Goal: Communication & Community: Answer question/provide support

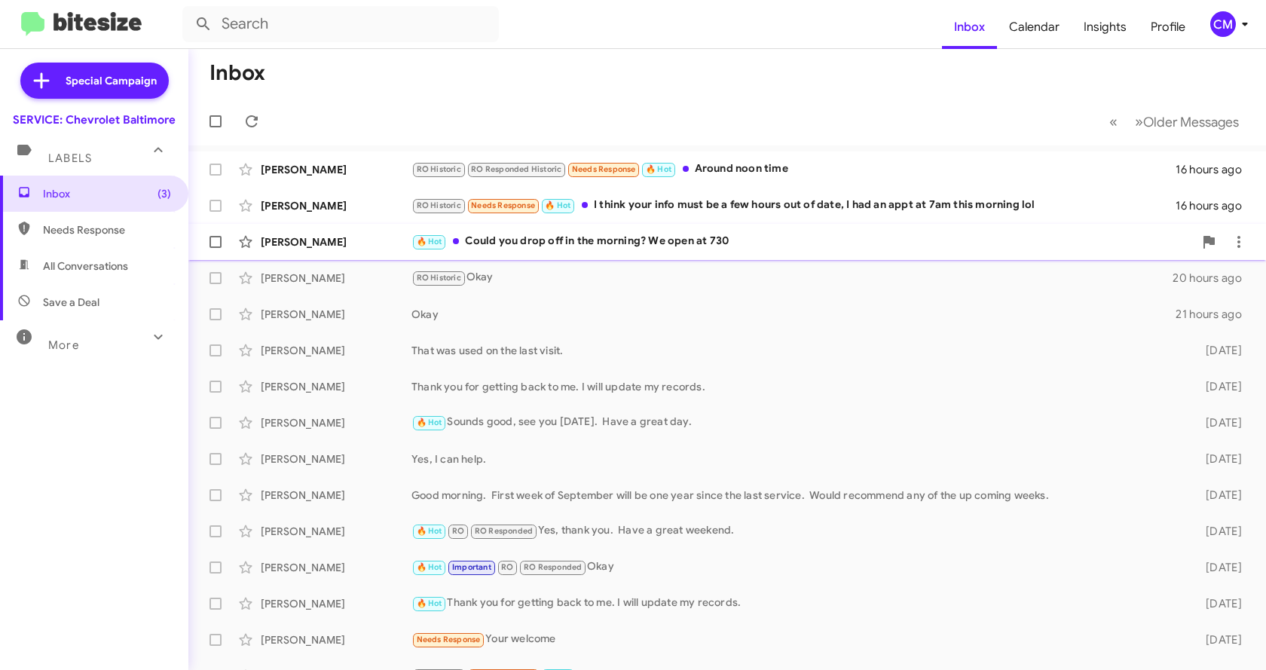
click at [590, 237] on div "🔥 Hot Could you drop off in the morning? We open at 730" at bounding box center [803, 241] width 782 height 17
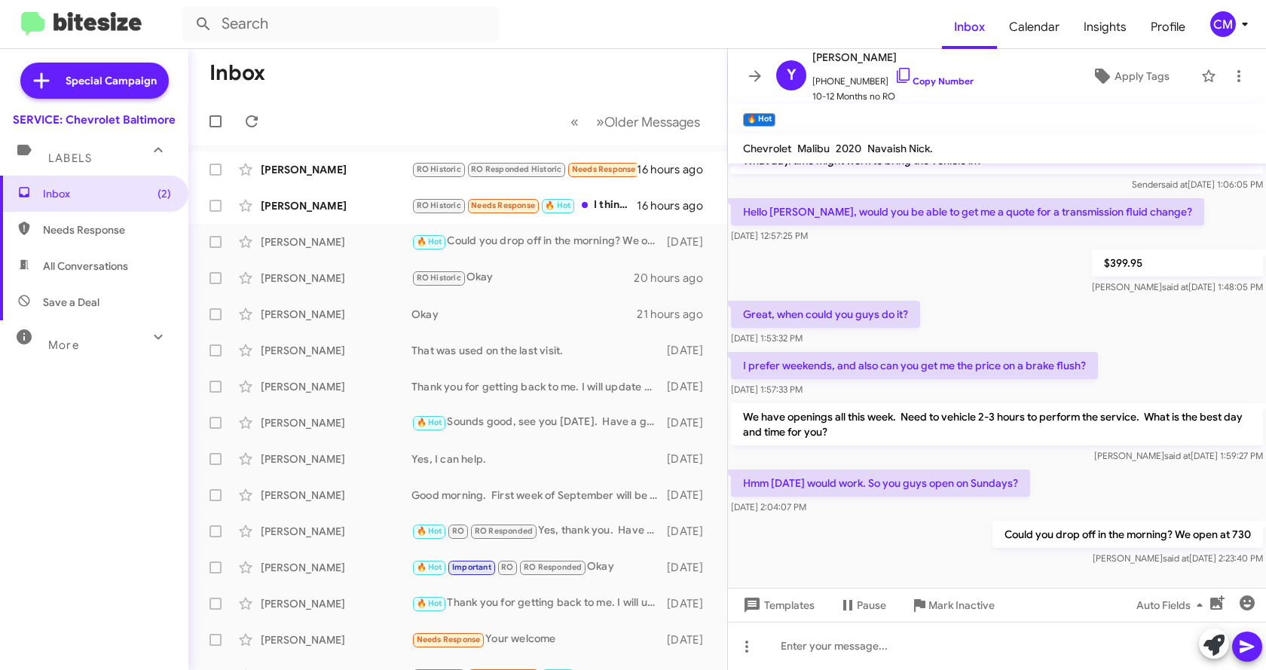
scroll to position [262, 0]
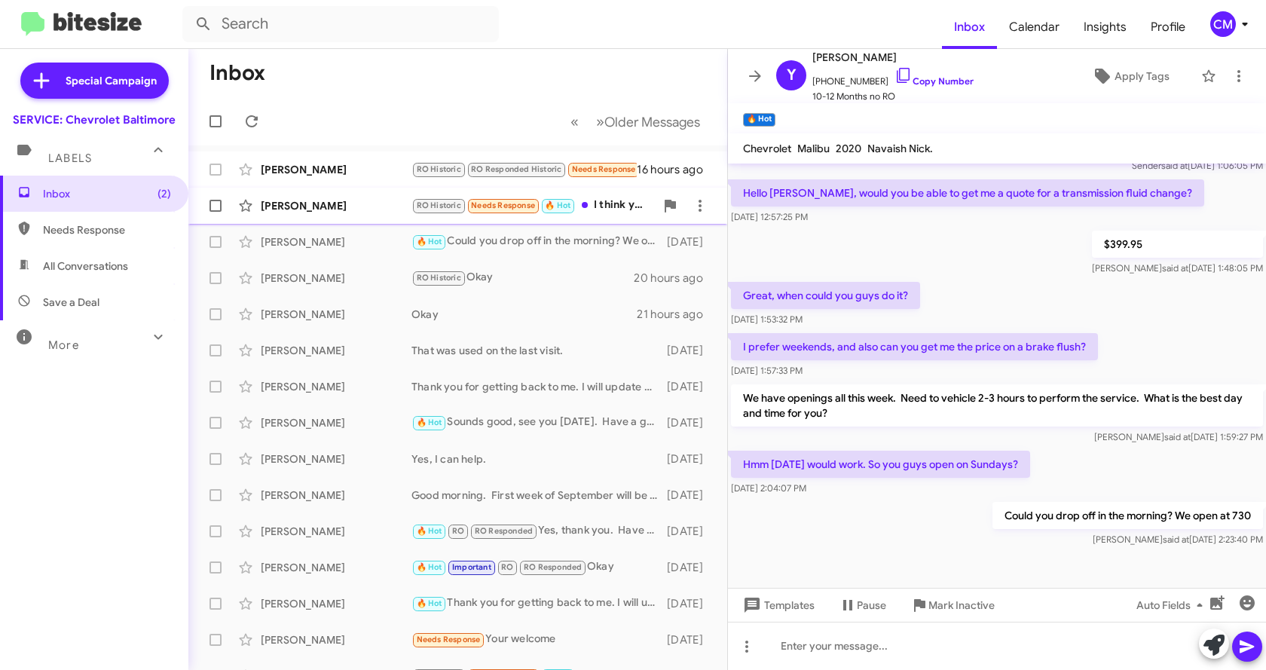
click at [601, 204] on div "RO Historic Needs Response 🔥 Hot I think your info must be a few hours out of d…" at bounding box center [533, 205] width 243 height 17
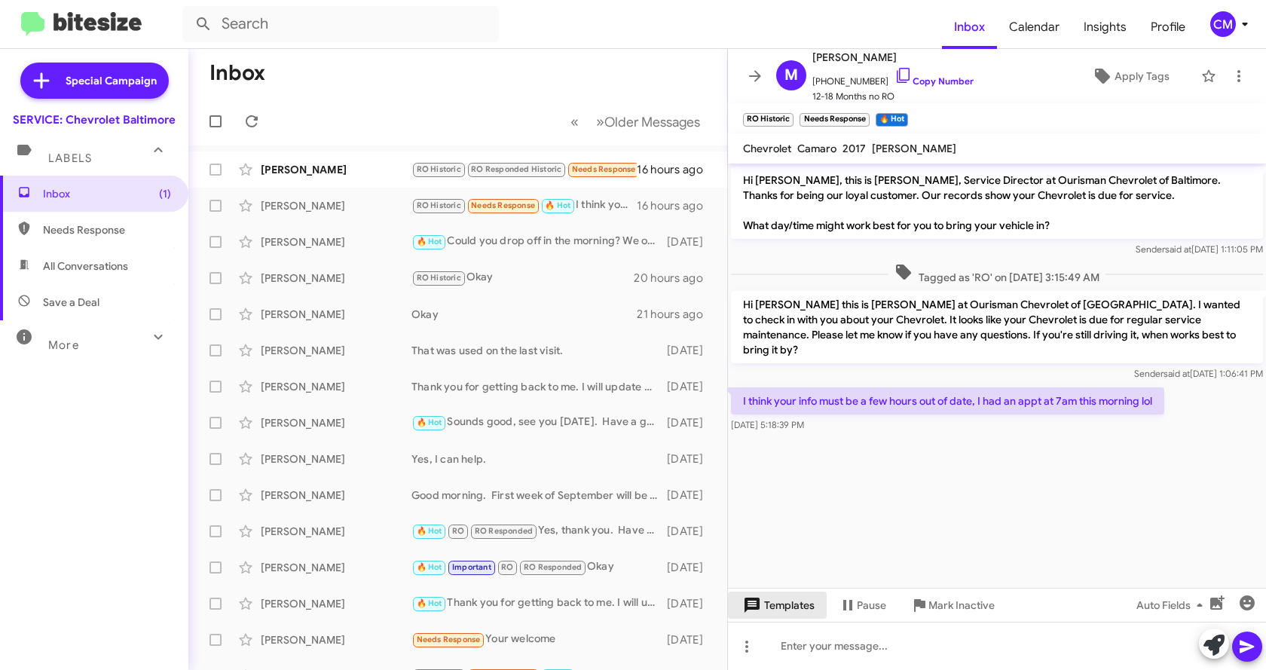
click at [765, 606] on span "Templates" at bounding box center [777, 605] width 75 height 27
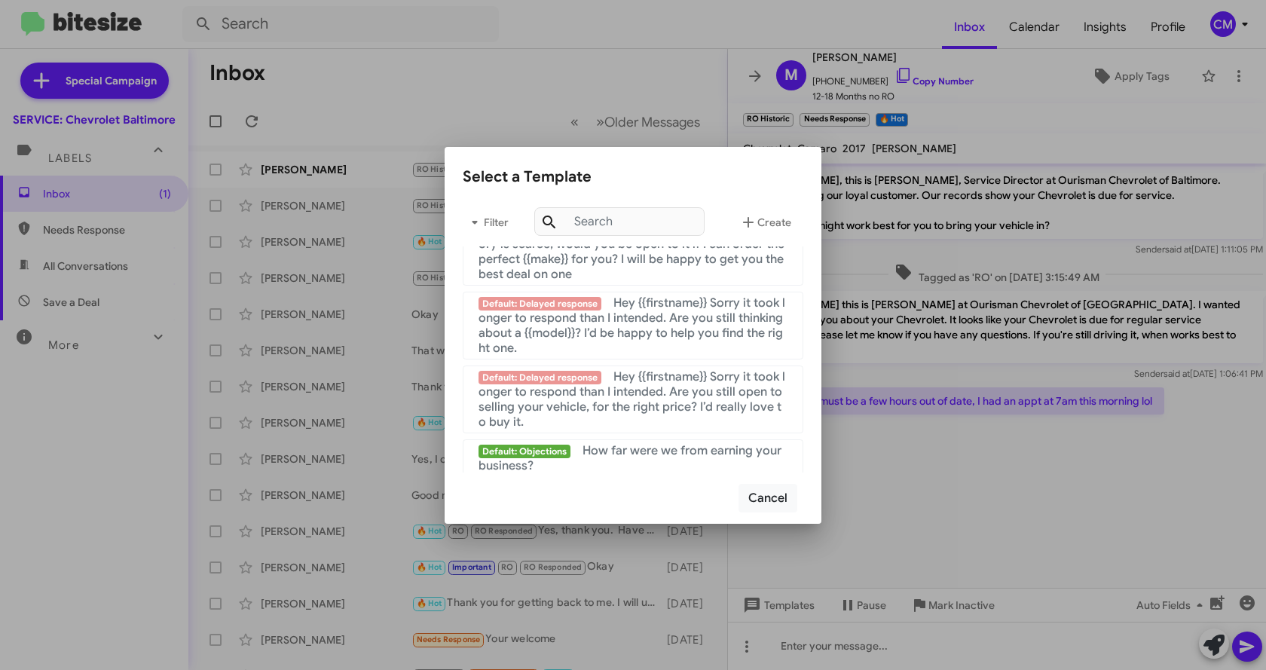
scroll to position [1012, 0]
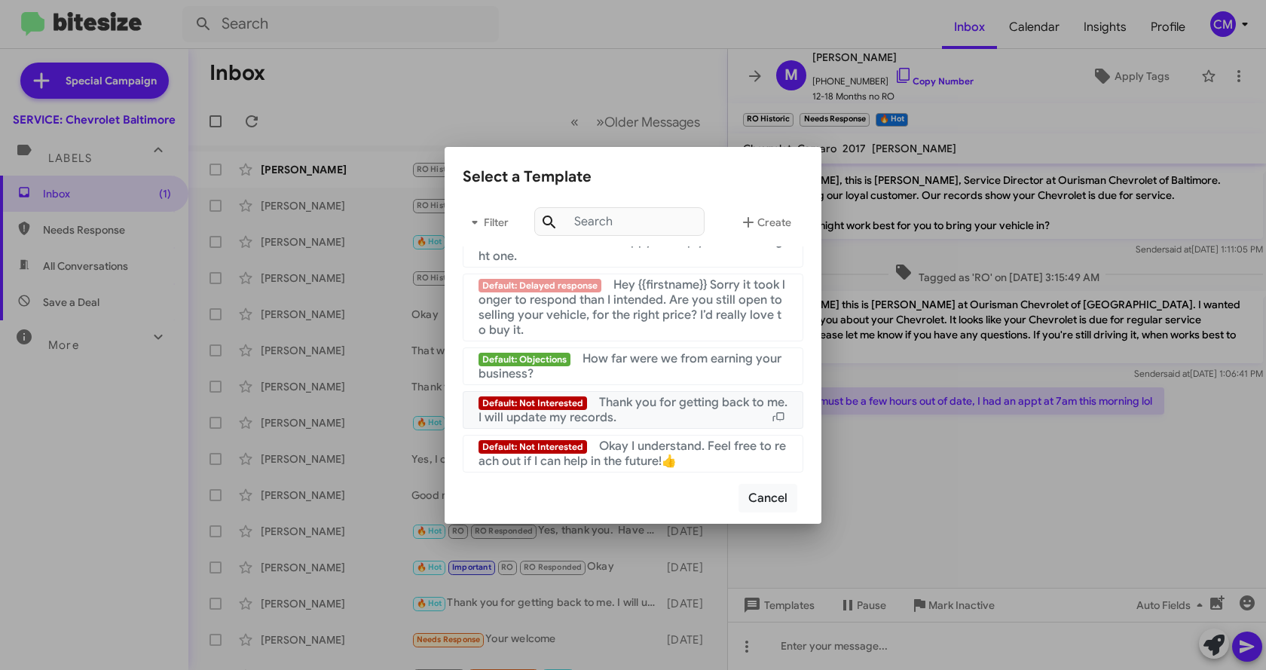
click at [687, 408] on span "Thank you for getting back to me. I will update my records." at bounding box center [633, 410] width 309 height 30
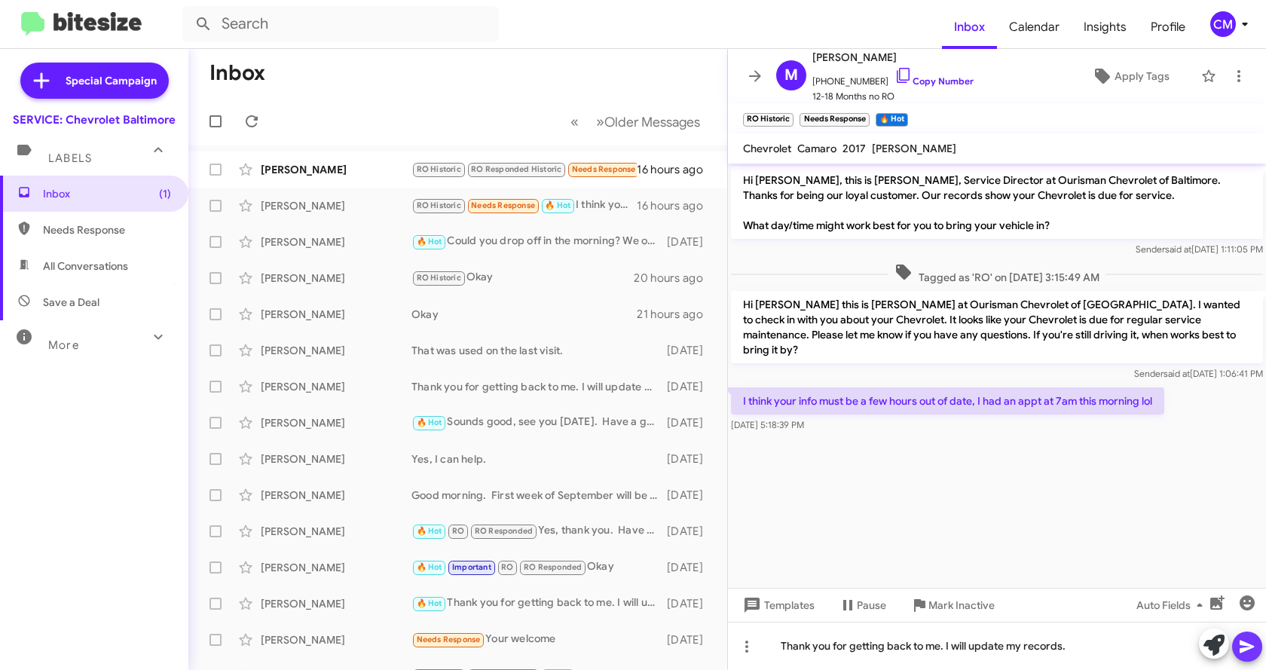
click at [1238, 643] on button at bounding box center [1247, 647] width 30 height 30
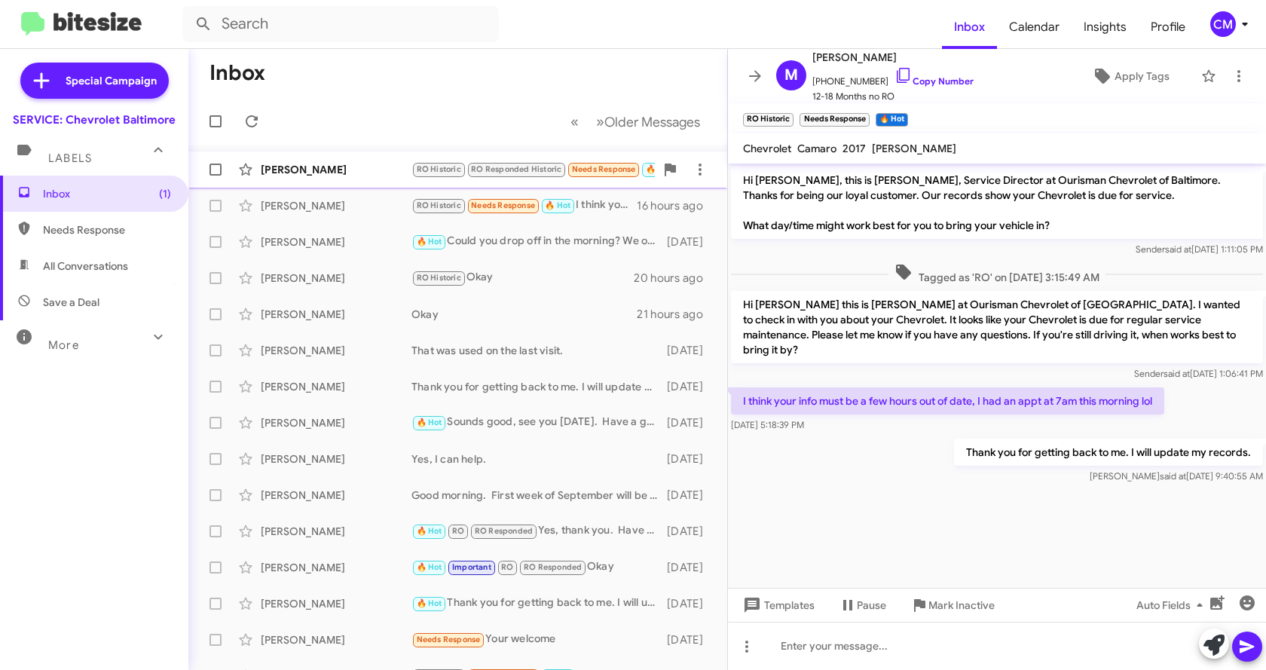
click at [323, 176] on div "[PERSON_NAME]" at bounding box center [336, 169] width 151 height 15
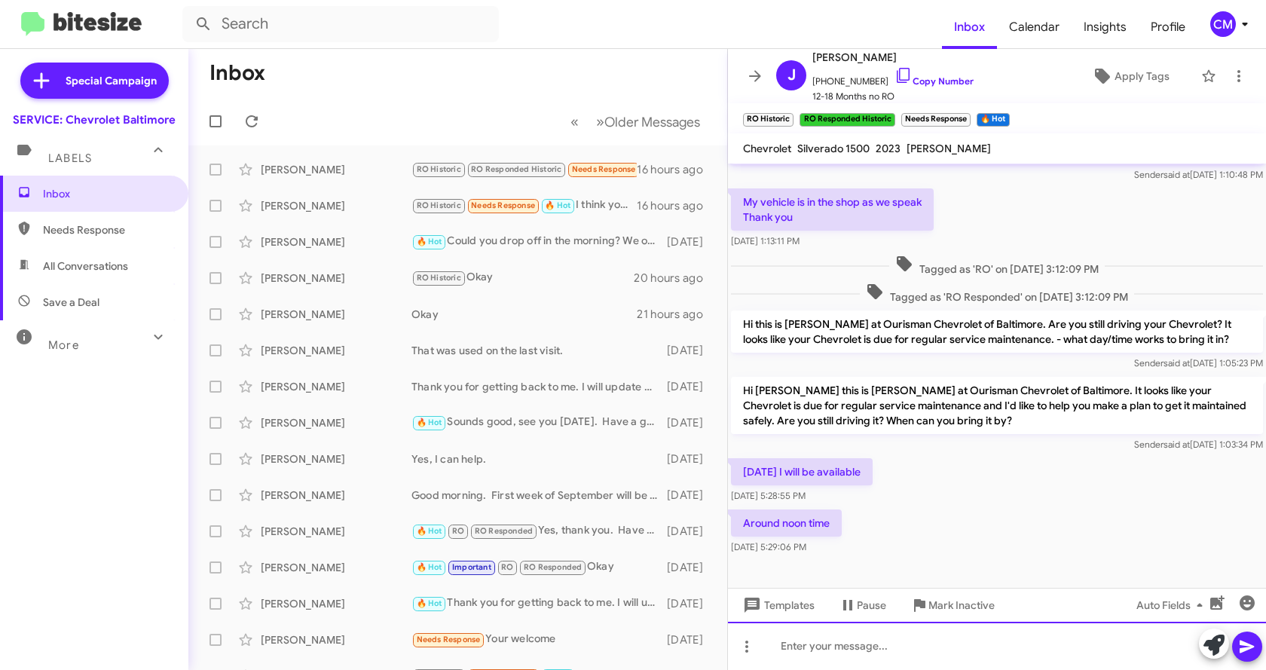
click at [824, 638] on div at bounding box center [997, 646] width 538 height 48
click at [1242, 645] on icon at bounding box center [1247, 647] width 14 height 13
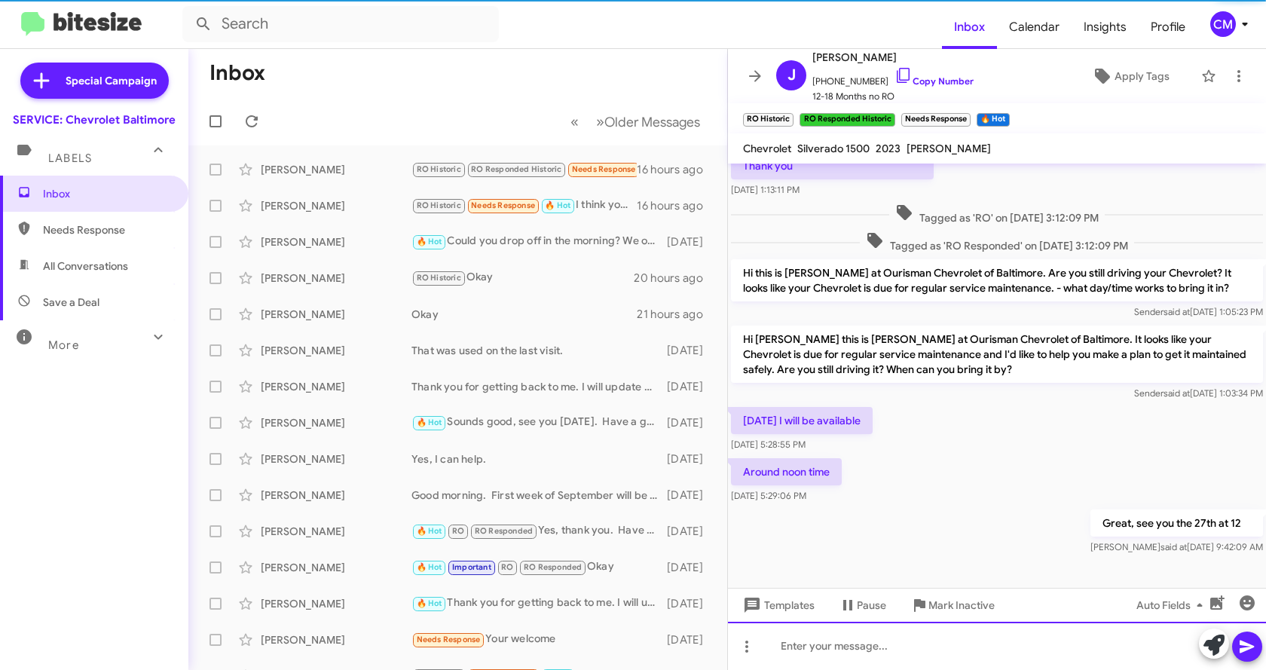
scroll to position [130, 0]
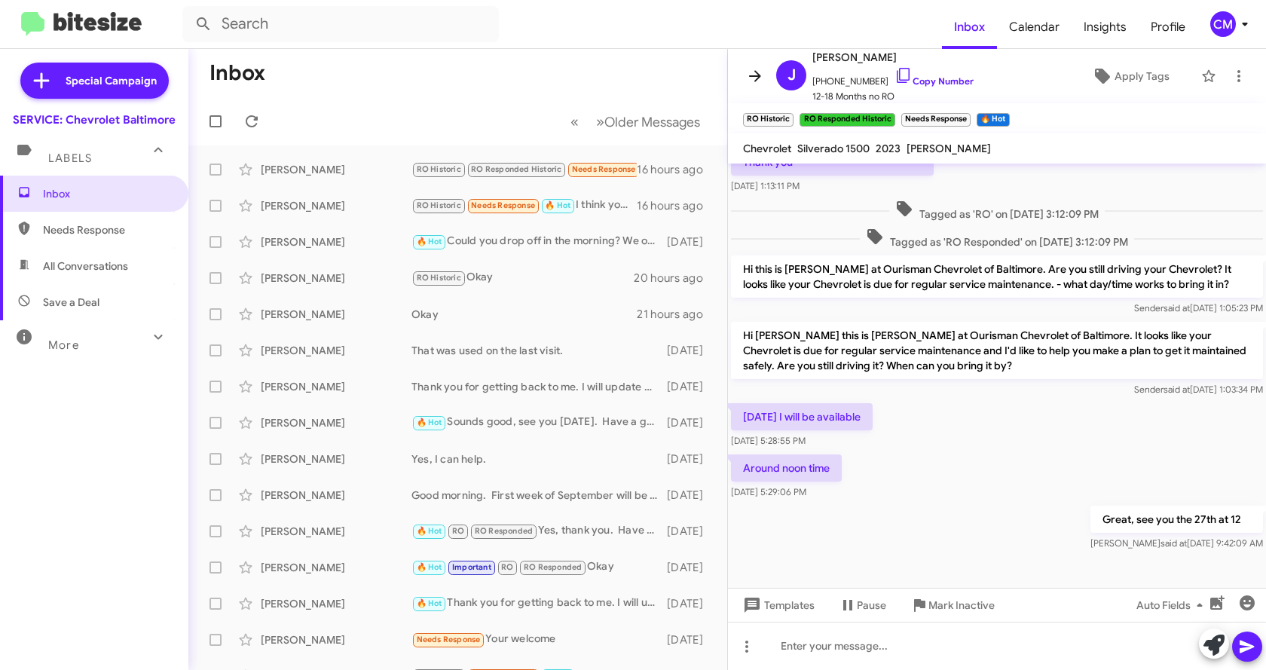
click at [752, 74] on icon at bounding box center [755, 76] width 18 height 18
